Goal: Find specific page/section: Find specific page/section

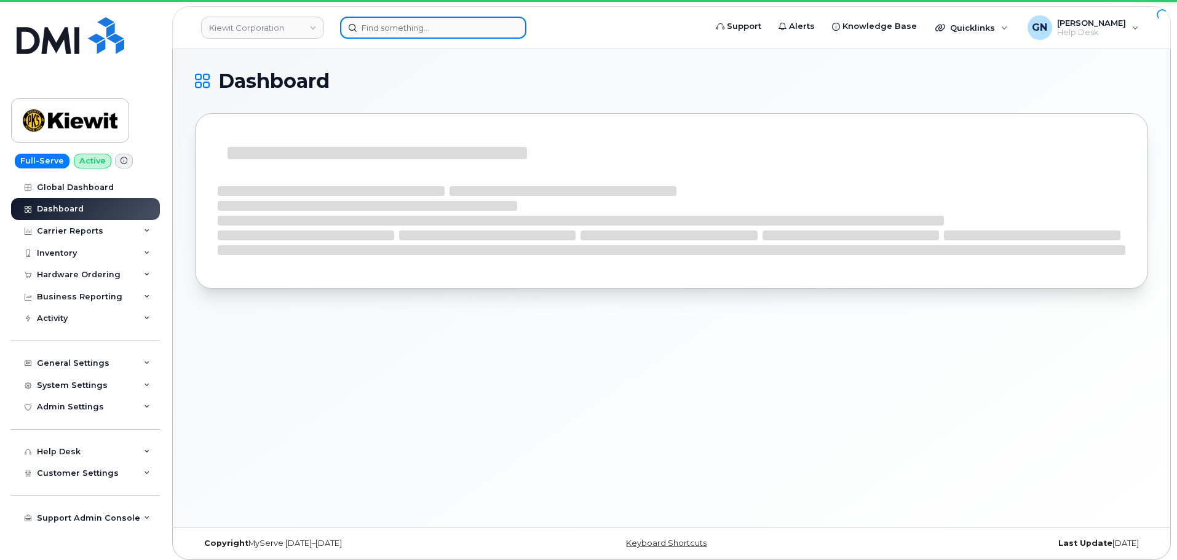
click at [388, 33] on input at bounding box center [433, 28] width 186 height 22
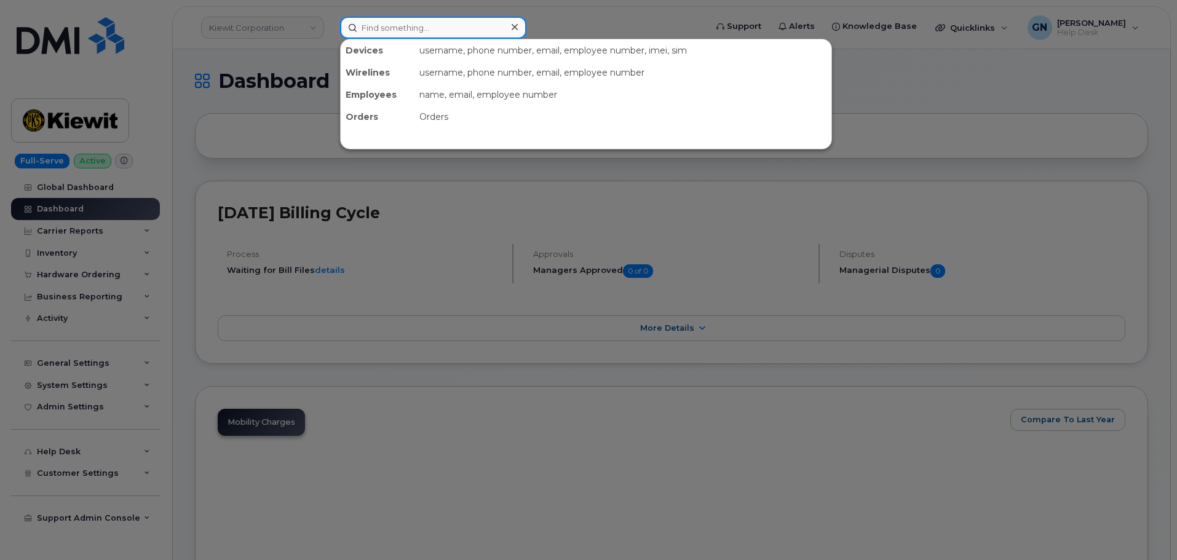
paste input "2812032523"
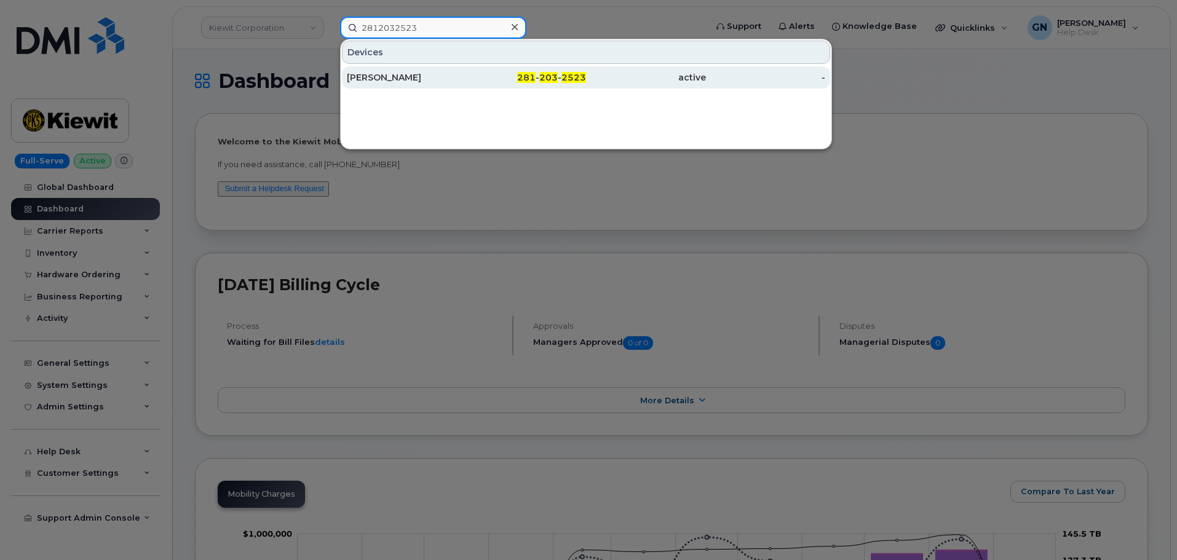
type input "2812032523"
click at [493, 77] on div "281 - 203 - 2523" at bounding box center [527, 77] width 120 height 12
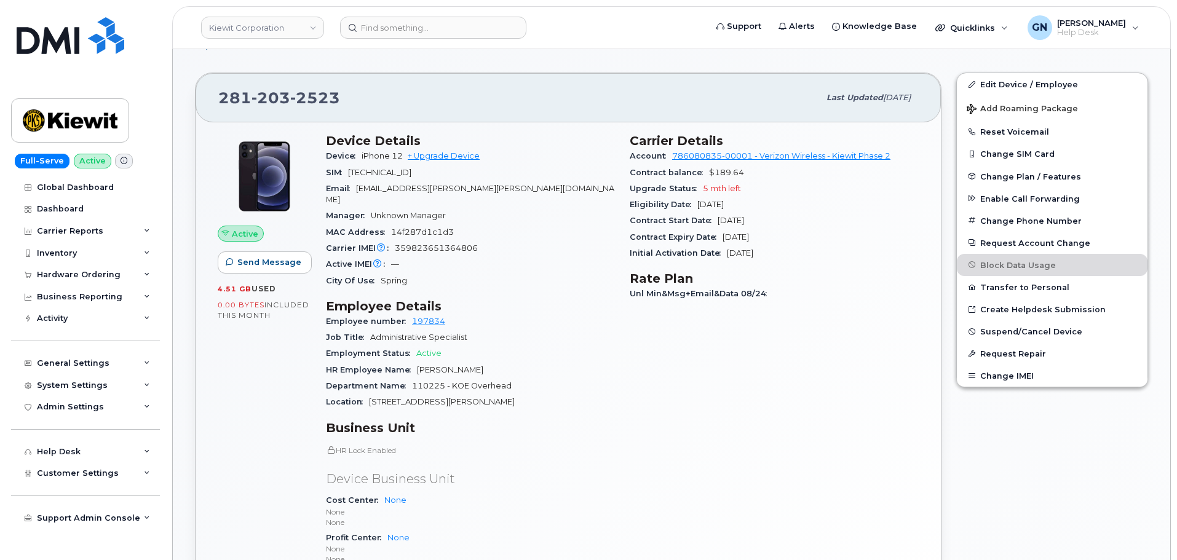
scroll to position [246, 0]
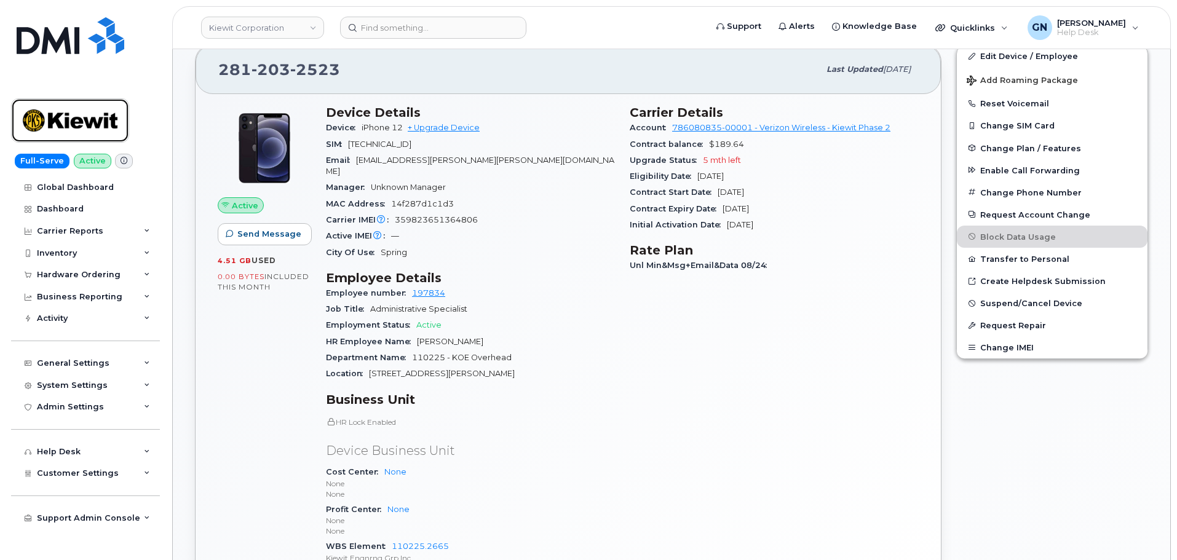
click at [86, 117] on img at bounding box center [70, 121] width 95 height 36
